Goal: Find contact information: Find contact information

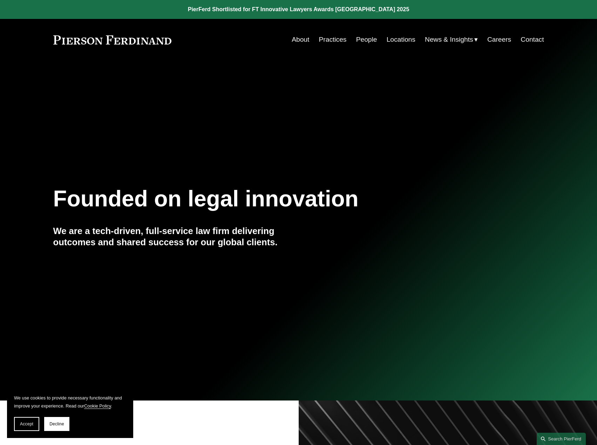
click at [324, 40] on link "Practices" at bounding box center [333, 39] width 28 height 13
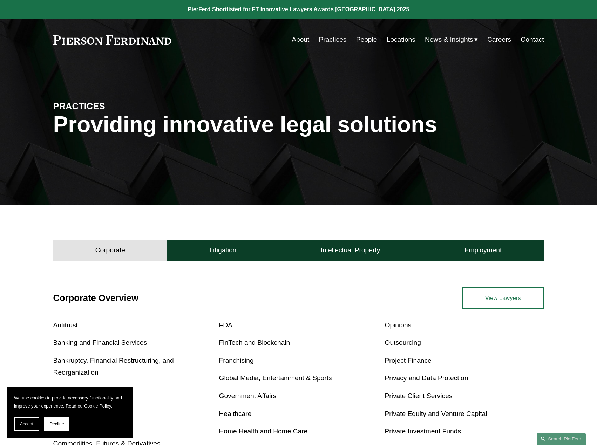
click at [364, 41] on link "People" at bounding box center [366, 39] width 21 height 13
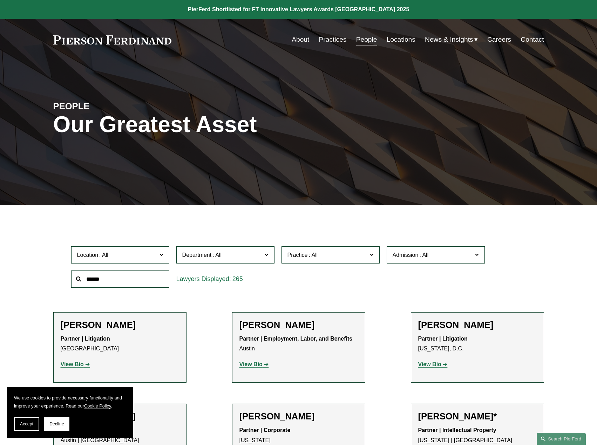
scroll to position [117, 0]
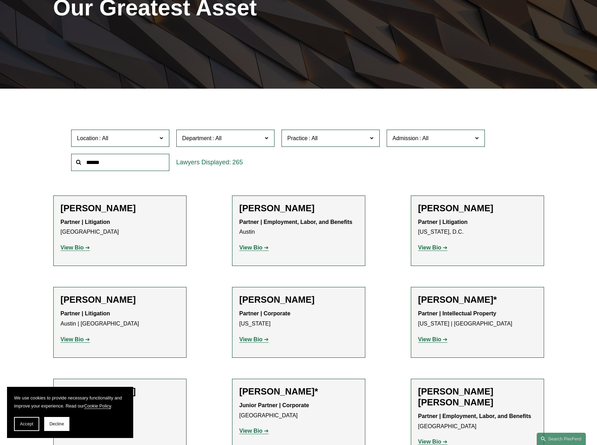
click at [122, 163] on input "text" at bounding box center [120, 162] width 98 height 17
click at [120, 165] on input "text" at bounding box center [120, 162] width 98 height 17
type input "****"
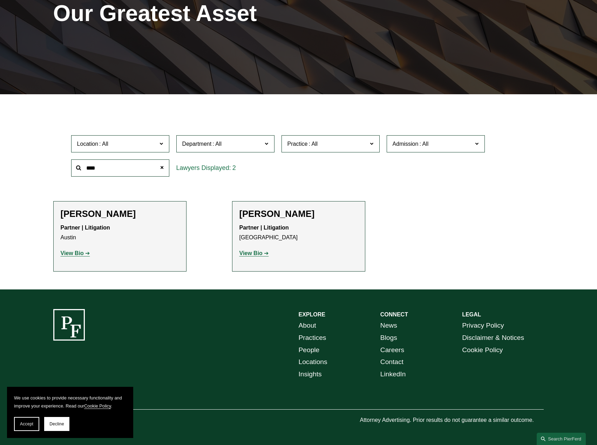
scroll to position [112, 0]
click at [73, 256] on strong "View Bio" at bounding box center [72, 253] width 23 height 6
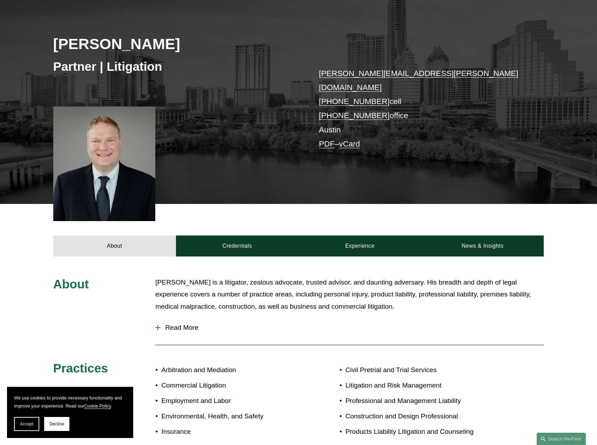
scroll to position [117, 0]
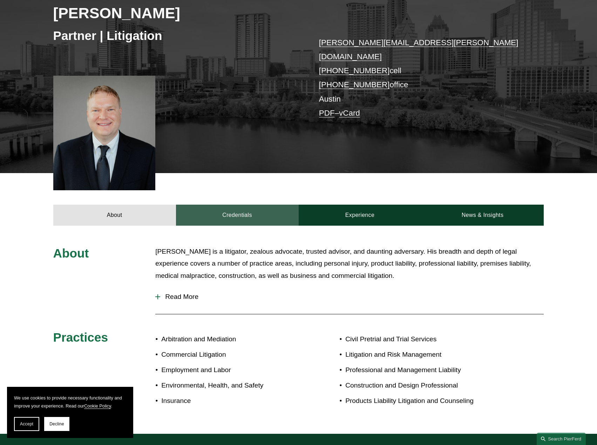
click at [256, 205] on link "Credentials" at bounding box center [237, 215] width 123 height 21
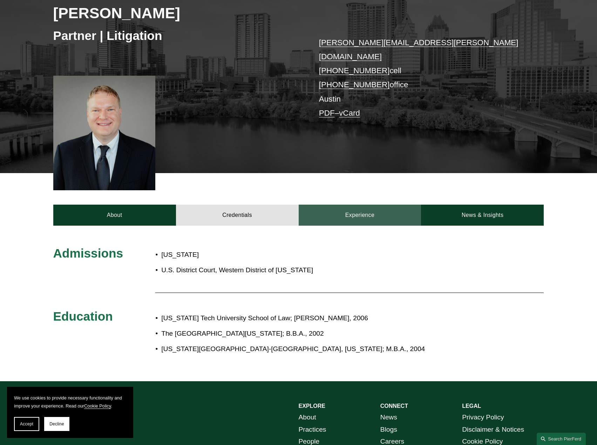
click at [339, 208] on link "Experience" at bounding box center [360, 215] width 123 height 21
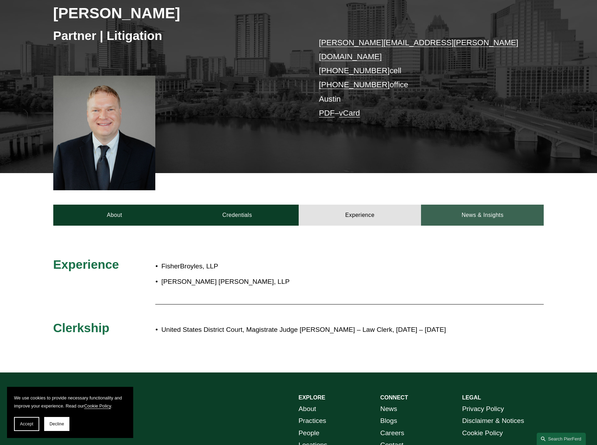
click at [438, 215] on link "News & Insights" at bounding box center [482, 215] width 123 height 21
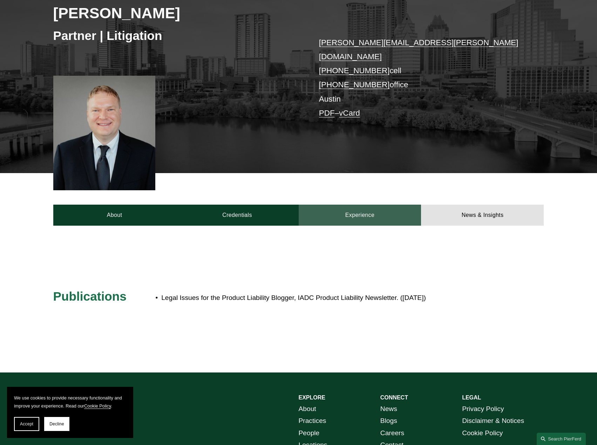
click at [379, 214] on link "Experience" at bounding box center [360, 215] width 123 height 21
click at [360, 206] on link "Experience" at bounding box center [360, 215] width 123 height 21
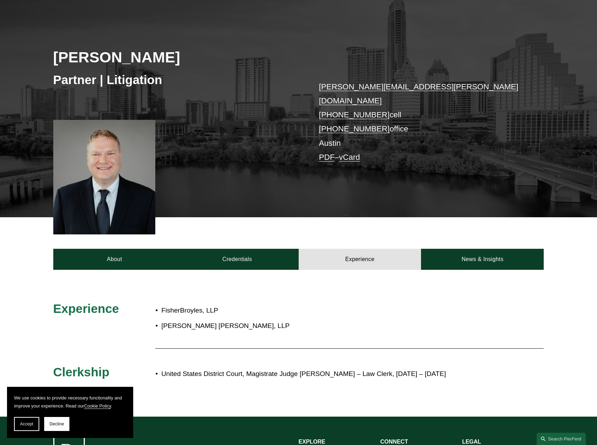
scroll to position [0, 0]
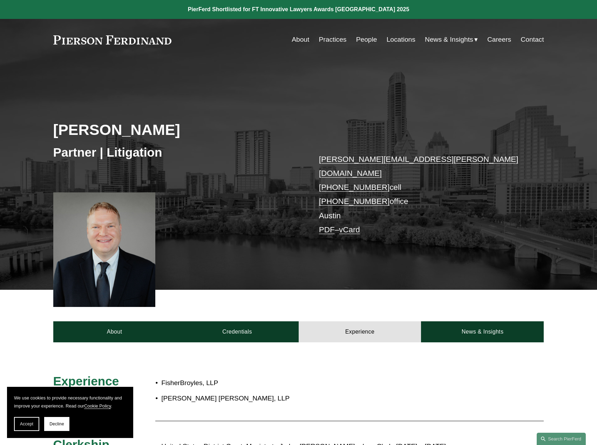
click at [353, 157] on link "bradley.bush@pierferd.com" at bounding box center [418, 166] width 199 height 23
click at [91, 163] on div "Partner | Litigation" at bounding box center [175, 152] width 245 height 21
click at [378, 160] on link "bradley.bush@pierferd.com" at bounding box center [418, 166] width 199 height 23
